Goal: Task Accomplishment & Management: Use online tool/utility

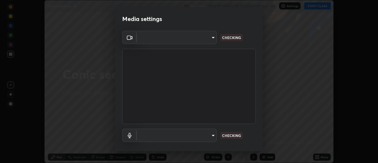
scroll to position [163, 377]
type input "ba4e03077e2635582450f5c2a4df2d3c0c16379ec4c919f063a5676b0e49f015"
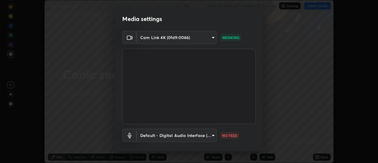
click at [230, 134] on p "NO FEED" at bounding box center [229, 134] width 15 height 5
click at [190, 134] on body "Erase all Conic sections -15 Recording WAS SCHEDULED TO START AT 11:15 AM Setti…" at bounding box center [189, 81] width 378 height 163
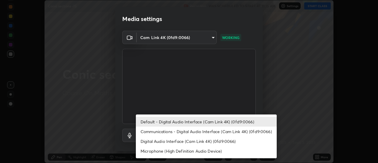
click at [167, 130] on li "Communications - Digital Audio Interface (Cam Link 4K) (0fd9:0066)" at bounding box center [206, 131] width 141 height 10
type input "communications"
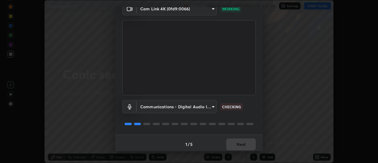
scroll to position [31, 0]
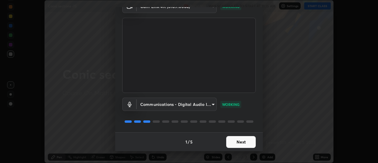
click at [233, 145] on button "Next" at bounding box center [240, 142] width 29 height 12
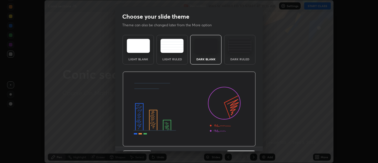
click at [245, 144] on img at bounding box center [188, 108] width 133 height 75
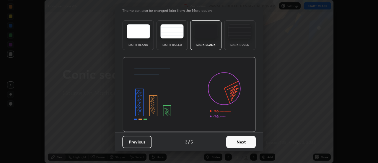
click at [244, 142] on button "Next" at bounding box center [240, 142] width 29 height 12
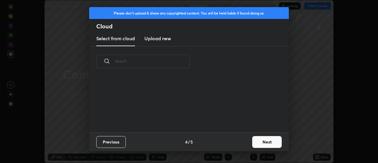
click at [269, 140] on button "Next" at bounding box center [266, 142] width 29 height 12
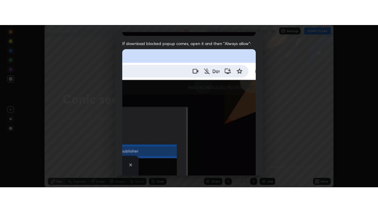
scroll to position [151, 0]
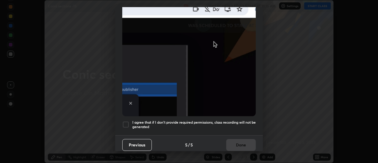
click at [189, 122] on h5 "I agree that if I don't provide required permissions, class recording will not …" at bounding box center [193, 124] width 123 height 9
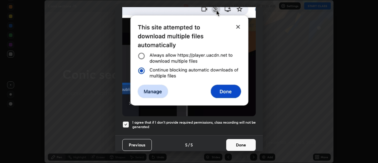
click at [233, 143] on button "Done" at bounding box center [240, 145] width 29 height 12
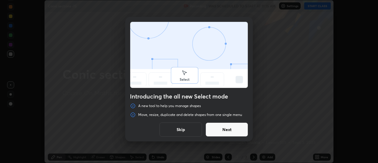
click at [178, 129] on button "Skip" at bounding box center [180, 129] width 42 height 14
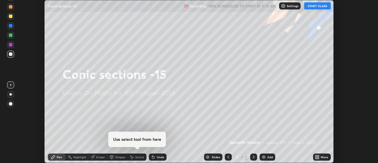
click at [317, 155] on icon at bounding box center [317, 155] width 1 height 1
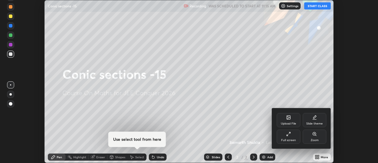
click at [287, 138] on div "Full screen" at bounding box center [288, 139] width 15 height 3
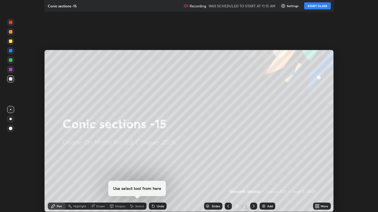
scroll to position [212, 378]
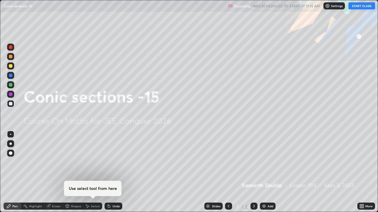
click at [352, 6] on button "START CLASS" at bounding box center [361, 5] width 27 height 7
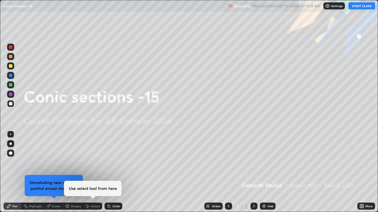
click at [267, 162] on div "Add" at bounding box center [270, 206] width 6 height 3
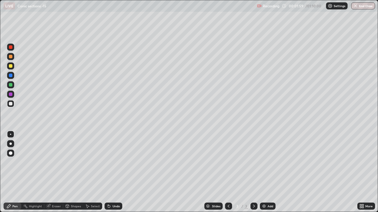
click at [118, 162] on div "Undo" at bounding box center [115, 206] width 7 height 3
click at [115, 162] on div "Undo" at bounding box center [115, 206] width 7 height 3
click at [114, 162] on div "Undo" at bounding box center [115, 206] width 7 height 3
click at [114, 162] on div "Undo" at bounding box center [113, 206] width 18 height 7
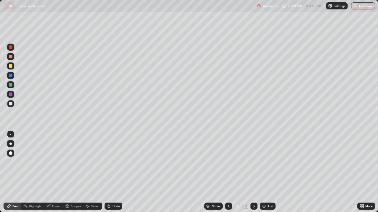
click at [114, 162] on div "Undo" at bounding box center [113, 206] width 18 height 7
click at [114, 162] on div "Undo" at bounding box center [115, 206] width 7 height 3
click at [113, 162] on div "Undo" at bounding box center [115, 206] width 7 height 3
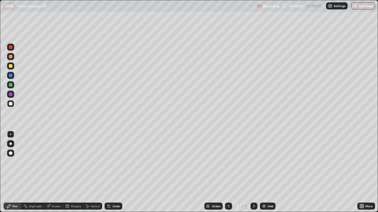
click at [114, 162] on div "Undo" at bounding box center [115, 206] width 7 height 3
click at [266, 162] on div "Add" at bounding box center [268, 206] width 16 height 7
click at [268, 162] on div "Add" at bounding box center [268, 206] width 16 height 7
click at [13, 67] on div at bounding box center [10, 66] width 7 height 7
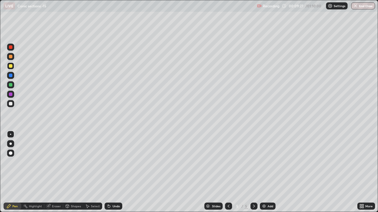
click at [272, 162] on div "Add" at bounding box center [268, 206] width 16 height 7
click at [116, 162] on div "Undo" at bounding box center [115, 206] width 7 height 3
click at [118, 162] on div "Undo" at bounding box center [113, 206] width 18 height 7
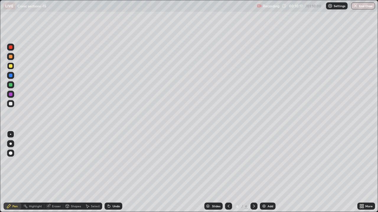
click at [119, 162] on div "Undo" at bounding box center [113, 206] width 18 height 7
click at [230, 162] on div at bounding box center [228, 207] width 7 height 12
click at [265, 162] on div "Add" at bounding box center [268, 206] width 16 height 7
click at [269, 162] on div "Add" at bounding box center [270, 206] width 6 height 3
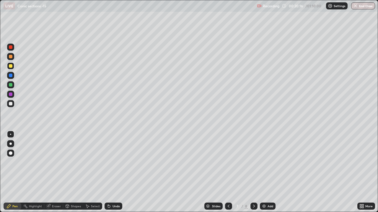
click at [120, 162] on div "Undo" at bounding box center [113, 206] width 18 height 7
click at [121, 162] on div "Undo" at bounding box center [113, 206] width 18 height 7
click at [120, 162] on div "Undo" at bounding box center [113, 206] width 18 height 7
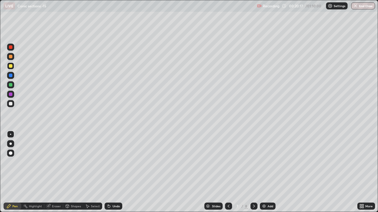
click at [121, 162] on div "Undo" at bounding box center [113, 206] width 18 height 7
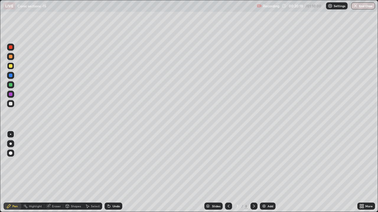
click at [121, 162] on div "Undo" at bounding box center [113, 206] width 18 height 7
click at [116, 162] on div "Undo" at bounding box center [113, 206] width 18 height 7
click at [114, 162] on div "Undo" at bounding box center [113, 206] width 18 height 7
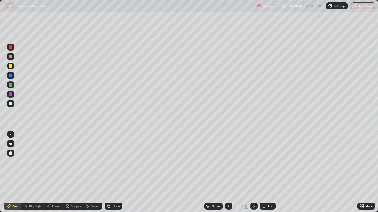
click at [114, 162] on div "Undo" at bounding box center [113, 206] width 18 height 7
click at [117, 162] on div "Undo" at bounding box center [113, 206] width 18 height 7
click at [119, 162] on div "Undo" at bounding box center [113, 206] width 18 height 7
click at [268, 162] on div "Add" at bounding box center [270, 206] width 6 height 3
click at [116, 162] on div "Undo" at bounding box center [113, 206] width 18 height 7
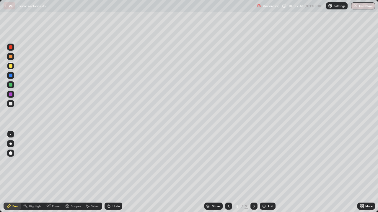
click at [117, 162] on div "Undo" at bounding box center [113, 206] width 18 height 7
click at [119, 162] on div "Undo" at bounding box center [113, 206] width 18 height 7
click at [116, 162] on div "Undo" at bounding box center [115, 206] width 7 height 3
click at [117, 162] on div "Undo" at bounding box center [113, 206] width 18 height 7
click at [116, 162] on div "Undo" at bounding box center [115, 206] width 7 height 3
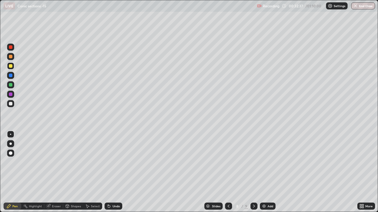
click at [114, 162] on div "Undo" at bounding box center [115, 206] width 7 height 3
click at [113, 162] on div "Undo" at bounding box center [115, 206] width 7 height 3
click at [12, 87] on div at bounding box center [10, 84] width 7 height 7
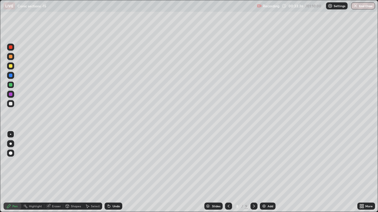
click at [113, 162] on div "Undo" at bounding box center [115, 206] width 7 height 3
click at [114, 162] on div "Undo" at bounding box center [115, 206] width 7 height 3
click at [115, 162] on div "Undo" at bounding box center [115, 206] width 7 height 3
click at [88, 162] on icon at bounding box center [87, 207] width 3 height 4
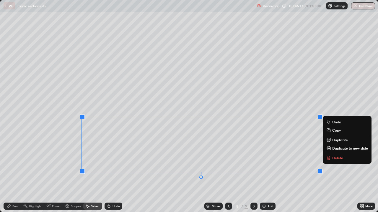
click at [334, 130] on p "Copy" at bounding box center [336, 130] width 9 height 5
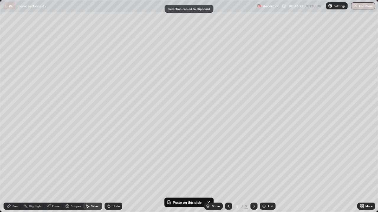
click at [269, 162] on div "Add" at bounding box center [268, 206] width 16 height 7
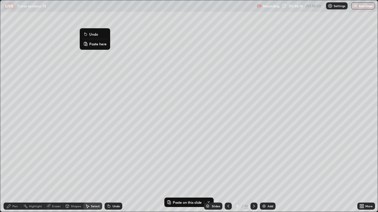
click at [101, 45] on p "Paste here" at bounding box center [97, 44] width 17 height 5
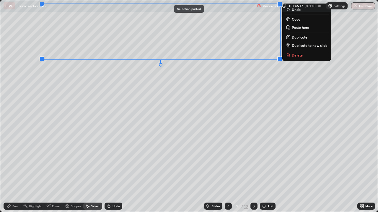
click at [81, 81] on div "0 ° Undo Copy Paste here Duplicate Duplicate to new slide Delete" at bounding box center [188, 106] width 377 height 212
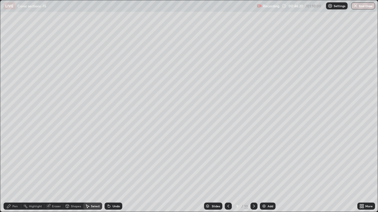
click at [16, 162] on div "Pen" at bounding box center [14, 206] width 5 height 3
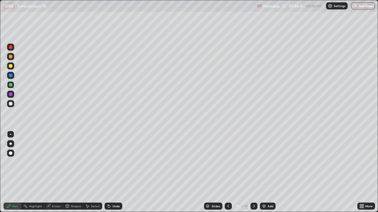
click at [268, 162] on div "Add" at bounding box center [270, 206] width 6 height 3
click at [229, 162] on div at bounding box center [228, 206] width 7 height 7
click at [228, 162] on icon at bounding box center [228, 206] width 5 height 5
click at [251, 162] on div at bounding box center [253, 206] width 7 height 7
click at [253, 162] on icon at bounding box center [253, 206] width 5 height 5
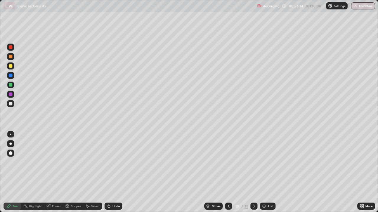
click at [253, 162] on icon at bounding box center [253, 206] width 5 height 5
click at [230, 162] on div at bounding box center [228, 206] width 7 height 7
click at [112, 162] on div "Undo" at bounding box center [113, 206] width 18 height 7
click at [112, 162] on div "Undo" at bounding box center [115, 206] width 7 height 3
click at [114, 162] on div "Undo" at bounding box center [115, 206] width 7 height 3
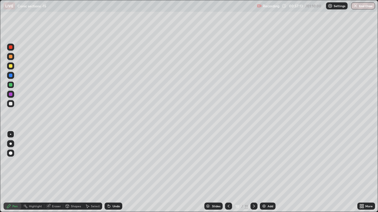
click at [117, 162] on div "Undo" at bounding box center [115, 206] width 7 height 3
click at [118, 162] on div "Undo" at bounding box center [113, 206] width 18 height 7
click at [119, 162] on div "Undo" at bounding box center [115, 206] width 7 height 3
click at [119, 162] on div "Undo" at bounding box center [113, 206] width 18 height 7
click at [117, 162] on div "Undo" at bounding box center [113, 206] width 18 height 7
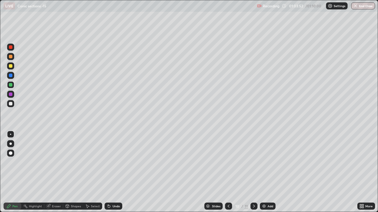
click at [357, 4] on img "button" at bounding box center [355, 6] width 5 height 5
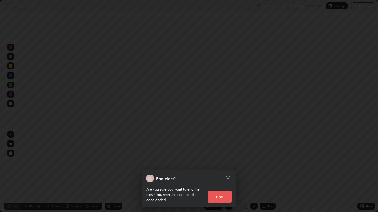
click at [228, 162] on icon at bounding box center [227, 178] width 7 height 7
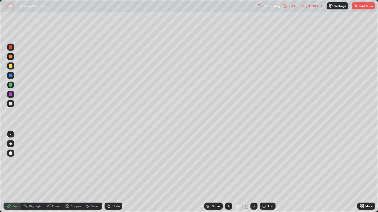
click at [365, 6] on button "End Class" at bounding box center [362, 5] width 23 height 7
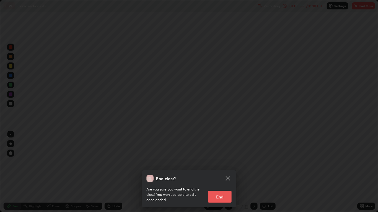
click at [225, 162] on button "End" at bounding box center [220, 197] width 24 height 12
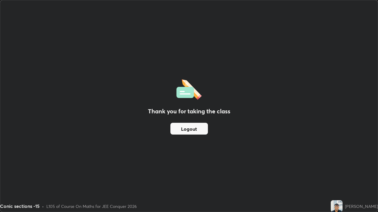
click at [189, 128] on button "Logout" at bounding box center [188, 129] width 37 height 12
